Goal: Navigation & Orientation: Find specific page/section

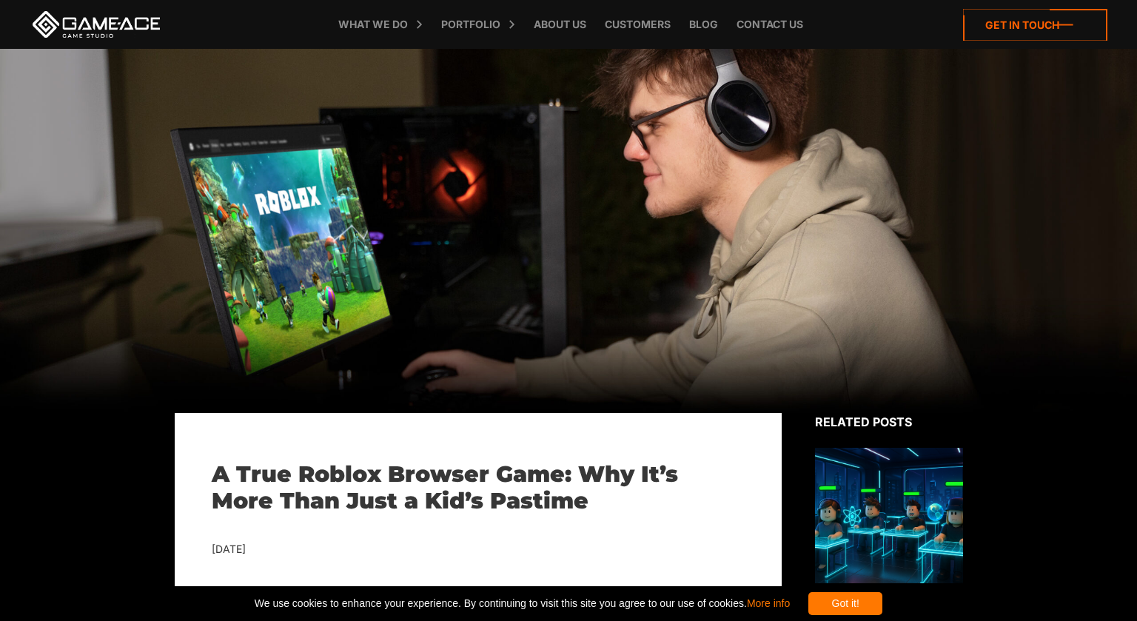
click at [1036, 28] on icon at bounding box center [1035, 25] width 144 height 32
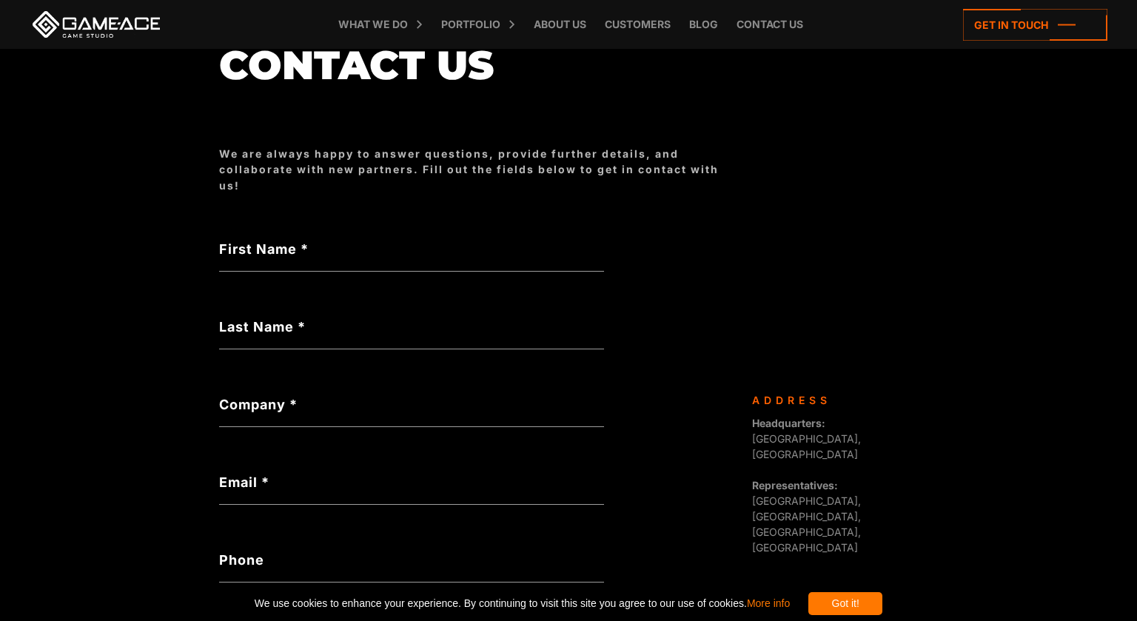
scroll to position [157, 0]
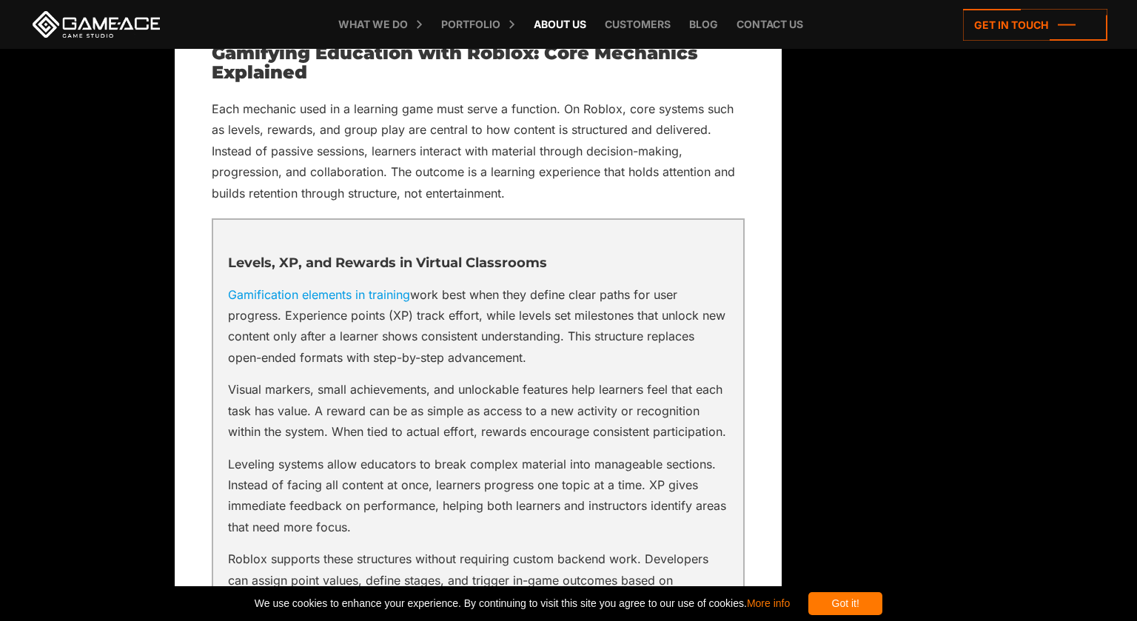
click at [532, 27] on link "About Us" at bounding box center [559, 24] width 67 height 49
